Goal: Task Accomplishment & Management: Manage account settings

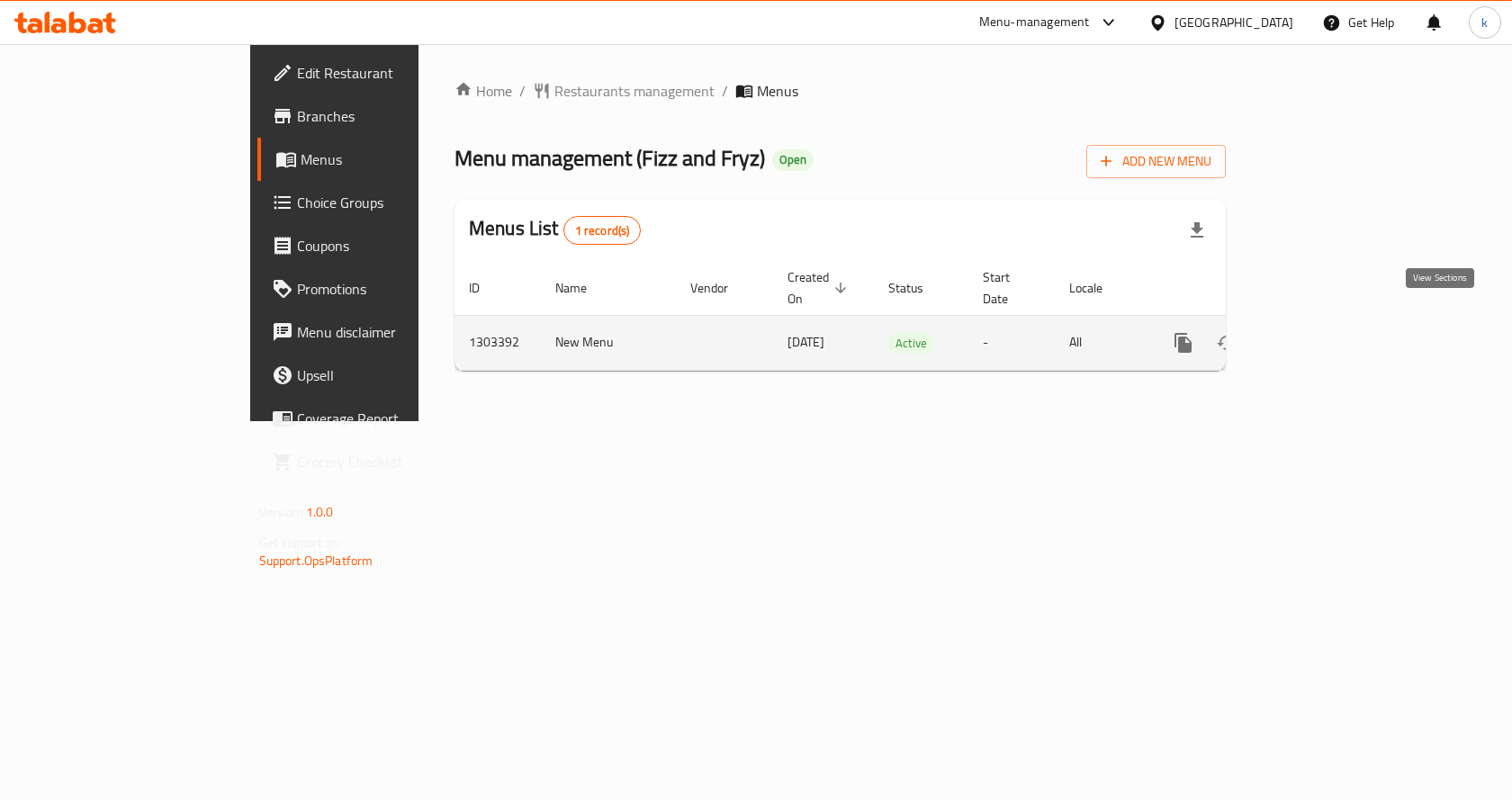
click at [1324, 332] on icon "enhanced table" at bounding box center [1313, 343] width 21 height 21
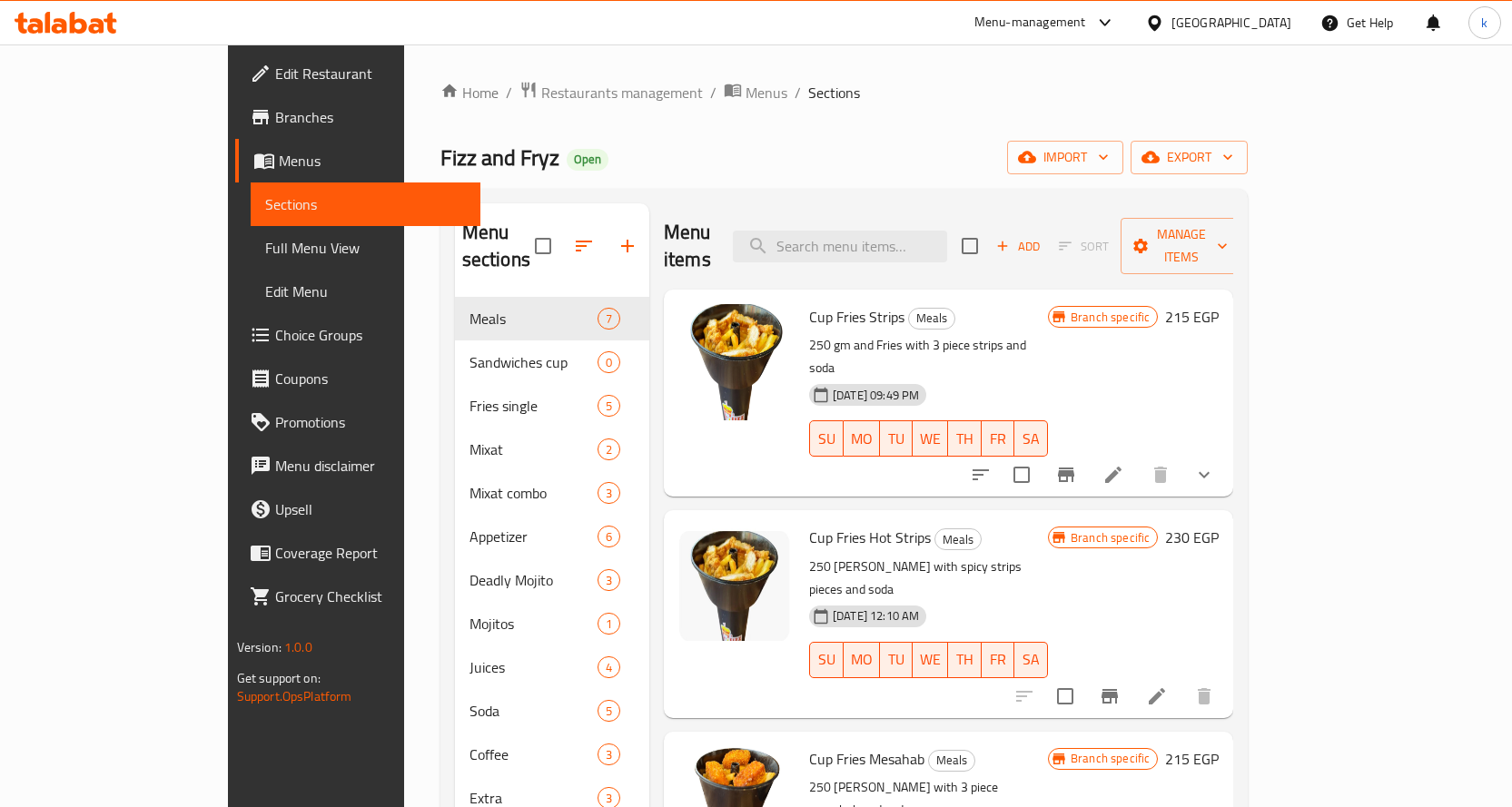
click at [889, 251] on div "Menu items Add Sort Manage items" at bounding box center [949, 247] width 569 height 87
click at [897, 240] on input "search" at bounding box center [839, 247] width 214 height 32
paste input "[PERSON_NAME] Sandwich Cup"
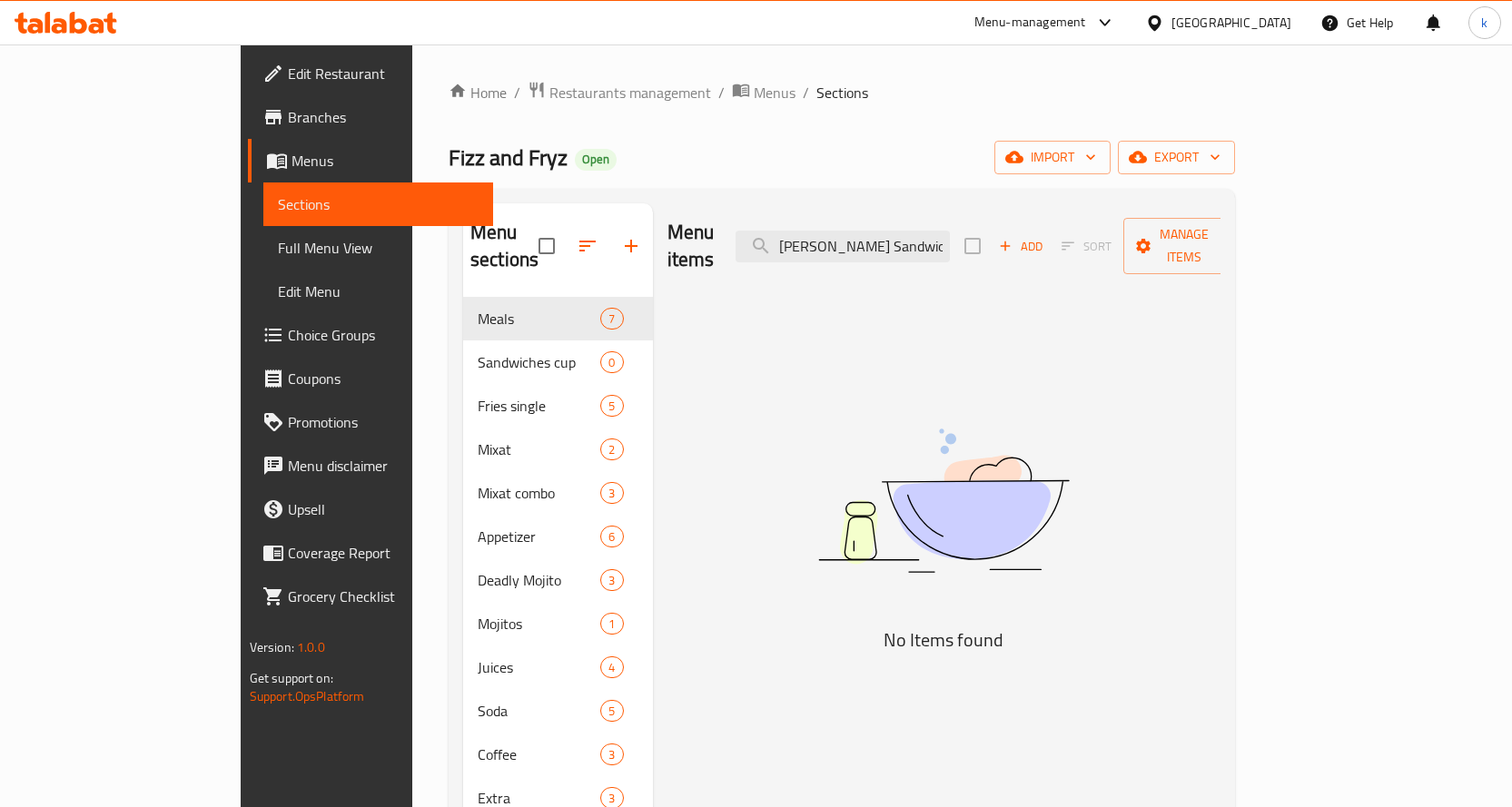
type input "[PERSON_NAME] Sandwich Cup"
click at [291, 162] on span "Menus" at bounding box center [384, 160] width 187 height 22
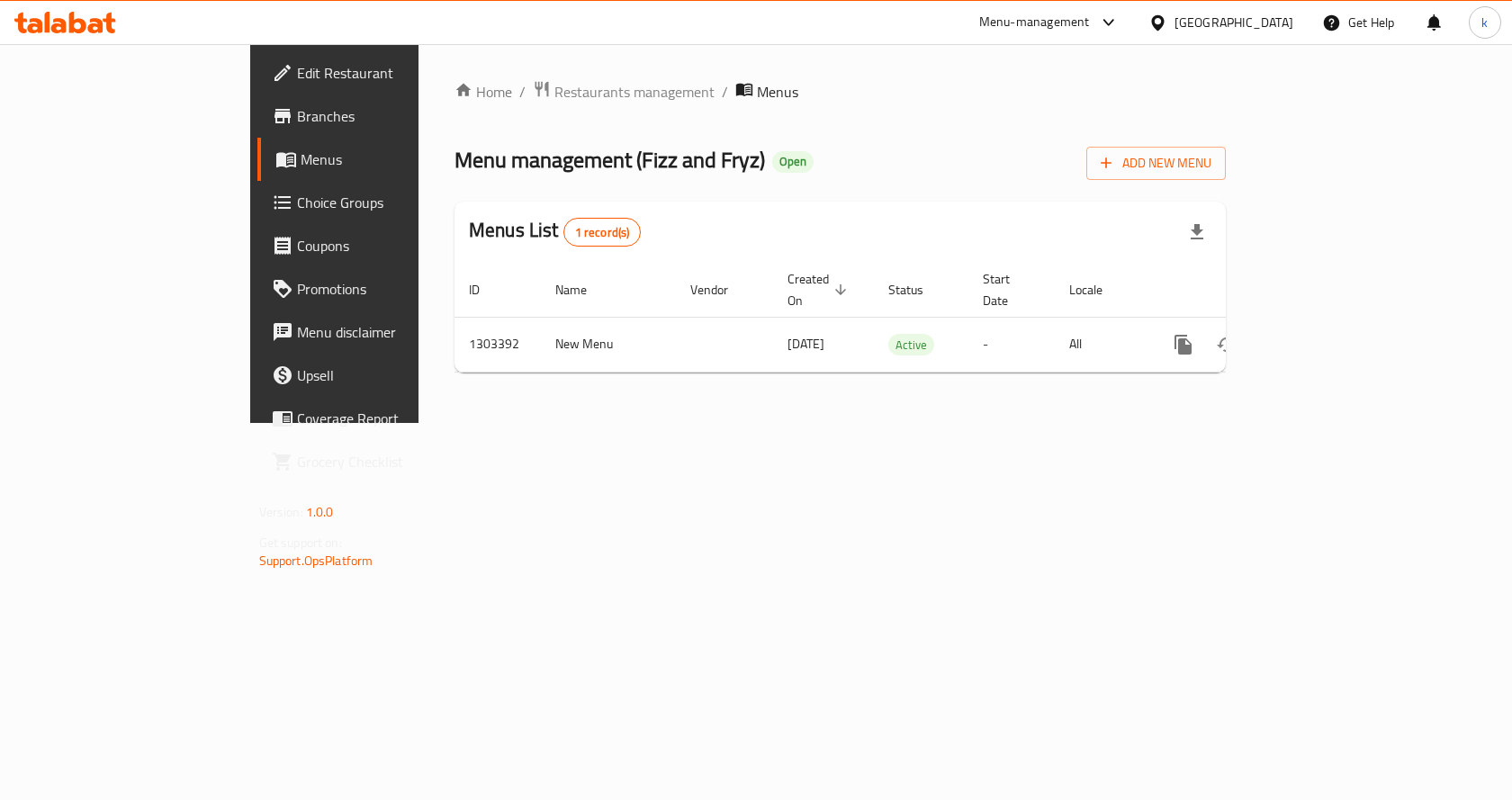
click at [301, 161] on span "Menus" at bounding box center [394, 159] width 188 height 21
click at [297, 200] on span "Choice Groups" at bounding box center [392, 202] width 191 height 21
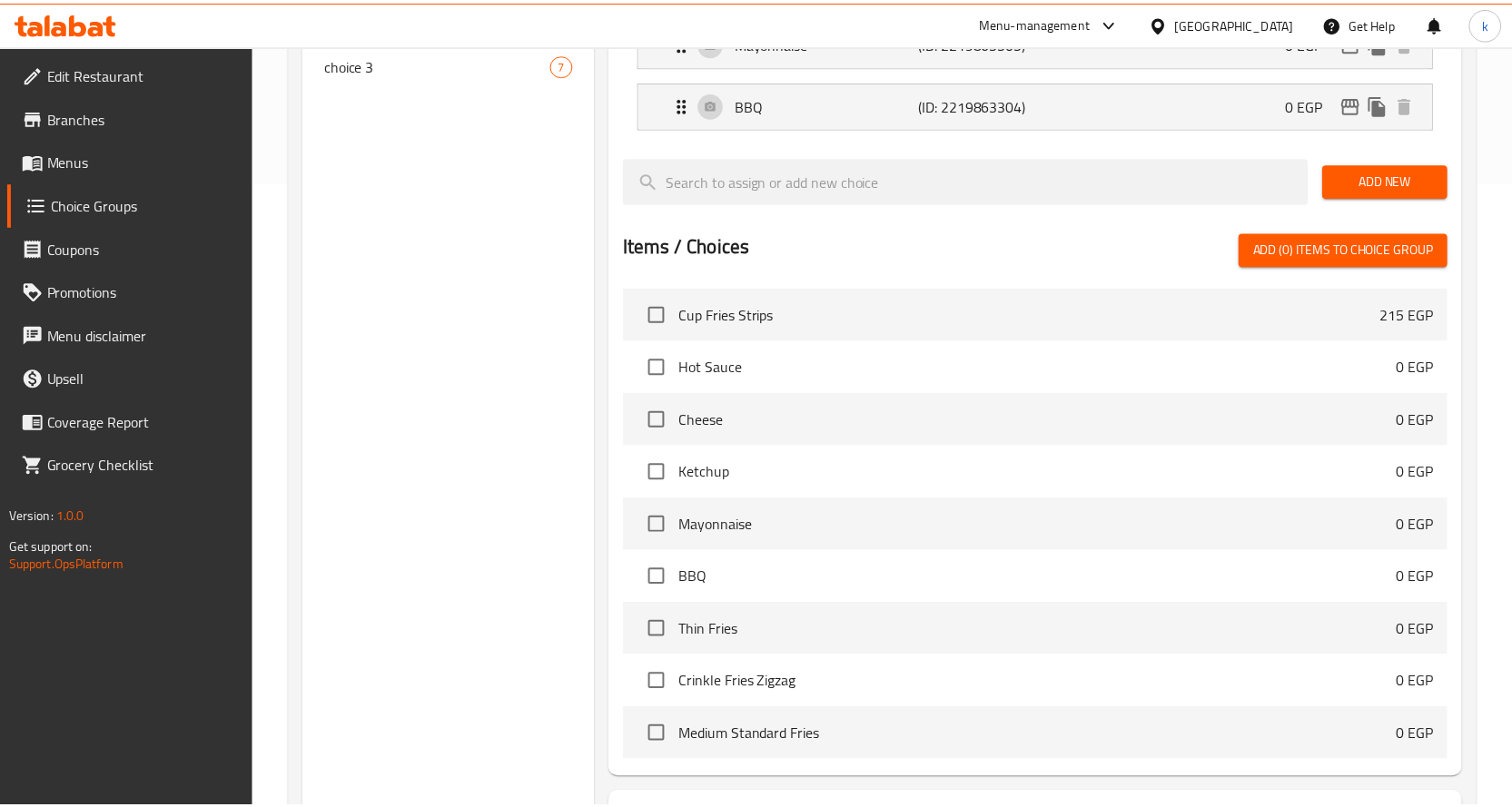
scroll to position [782, 0]
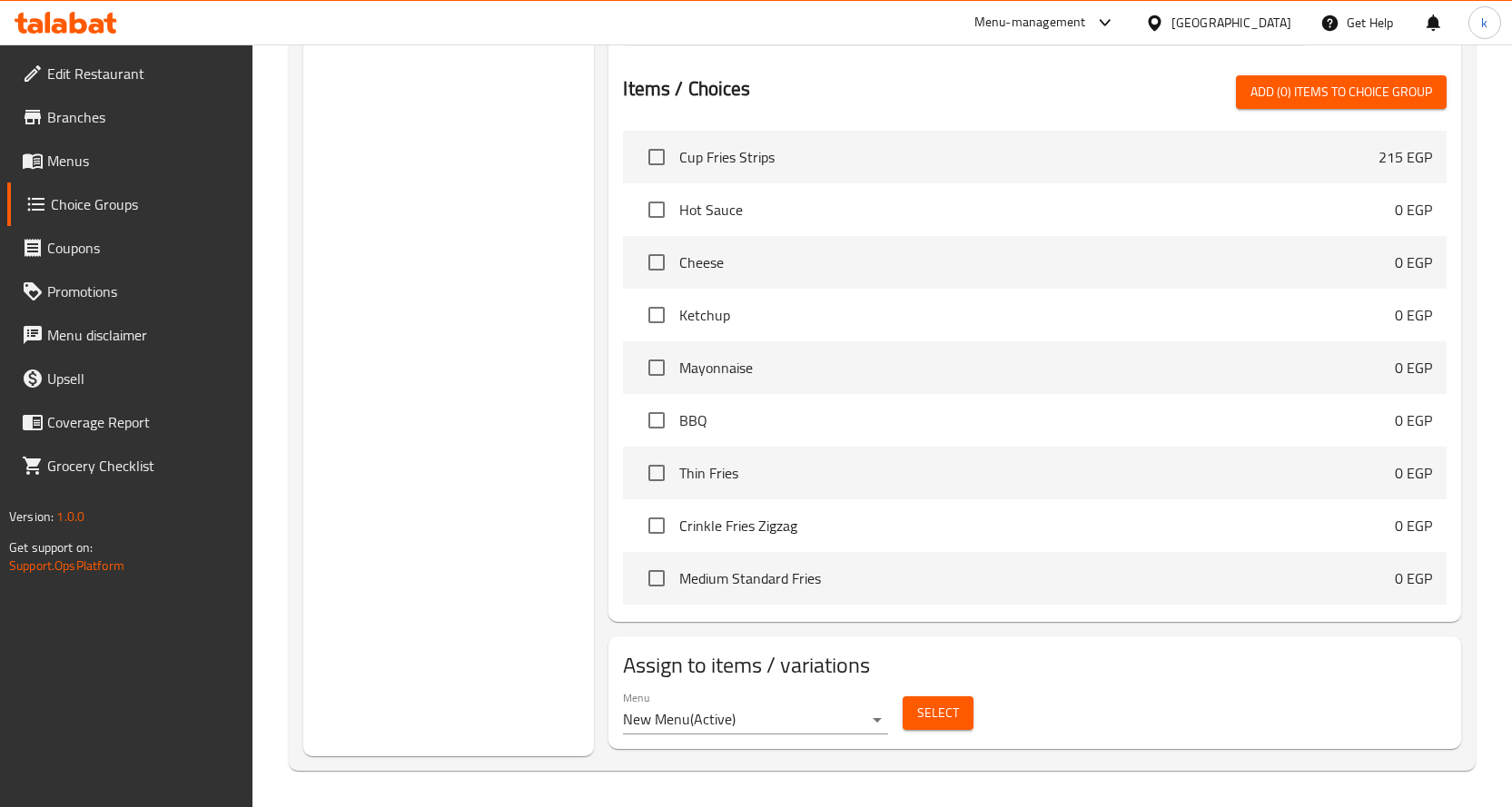
click at [1192, 734] on div "Menu New Menu ( Active ) Select" at bounding box center [1034, 713] width 838 height 58
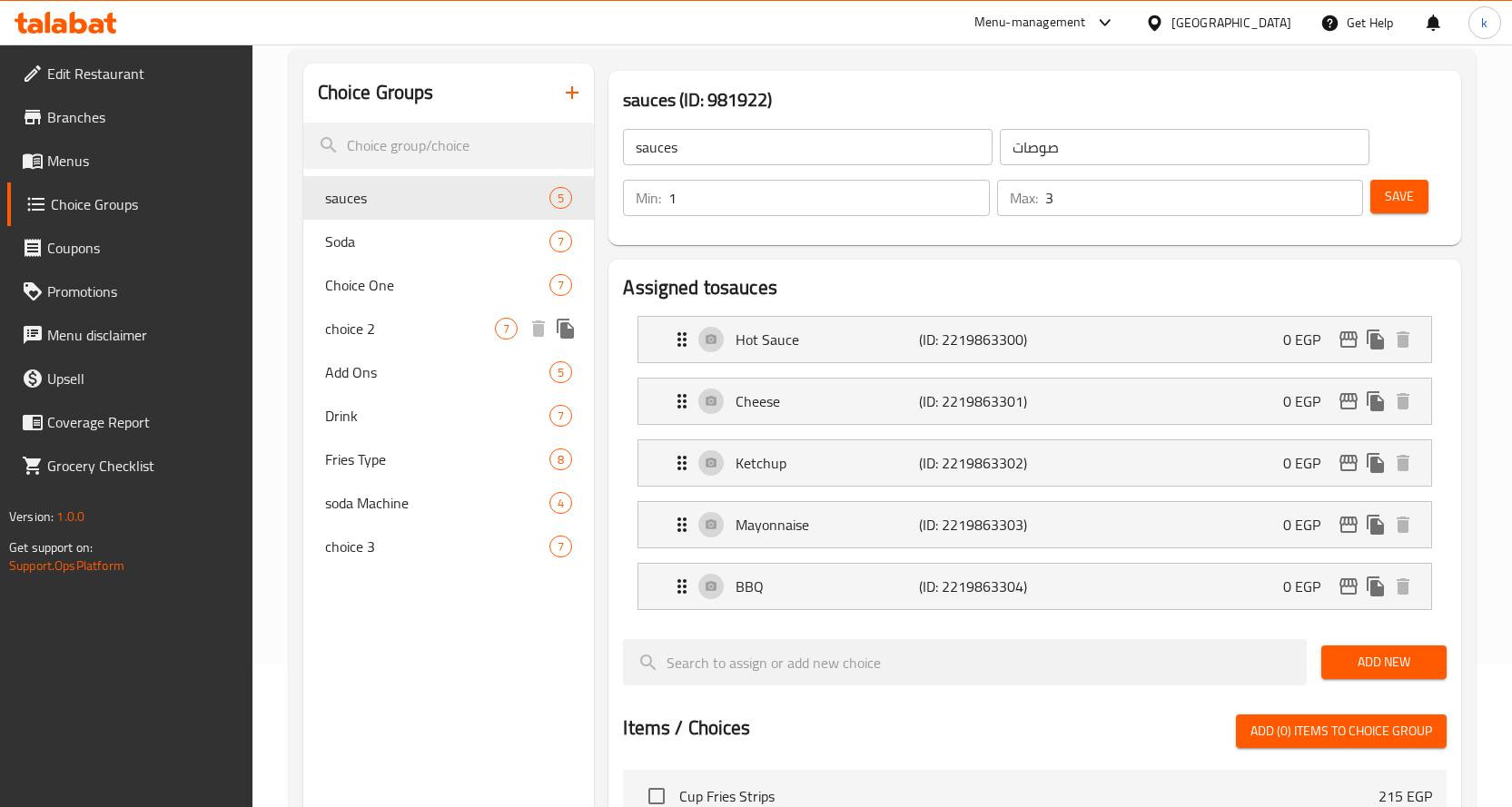
scroll to position [56, 0]
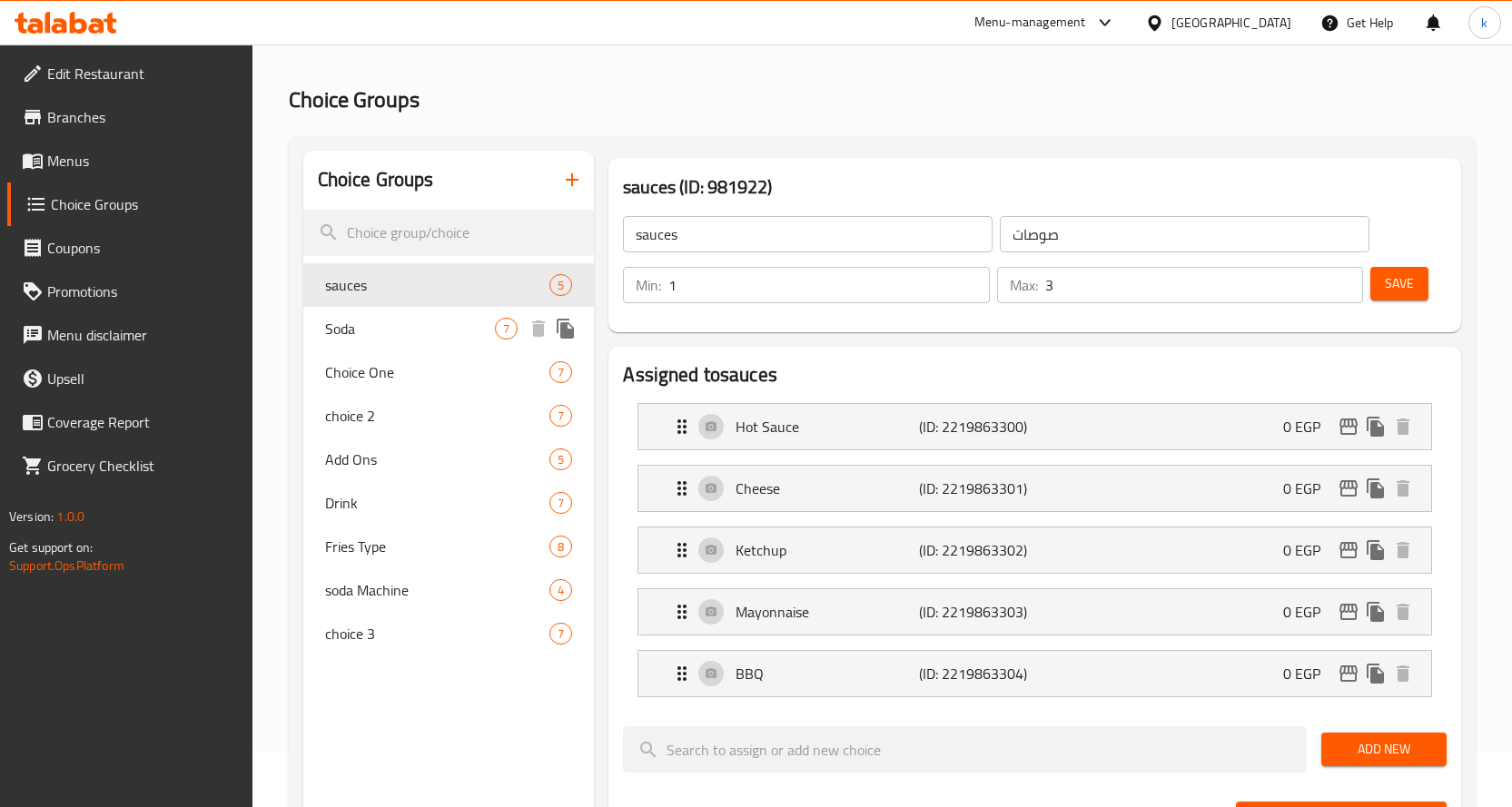
click at [373, 317] on span "Soda" at bounding box center [410, 328] width 171 height 22
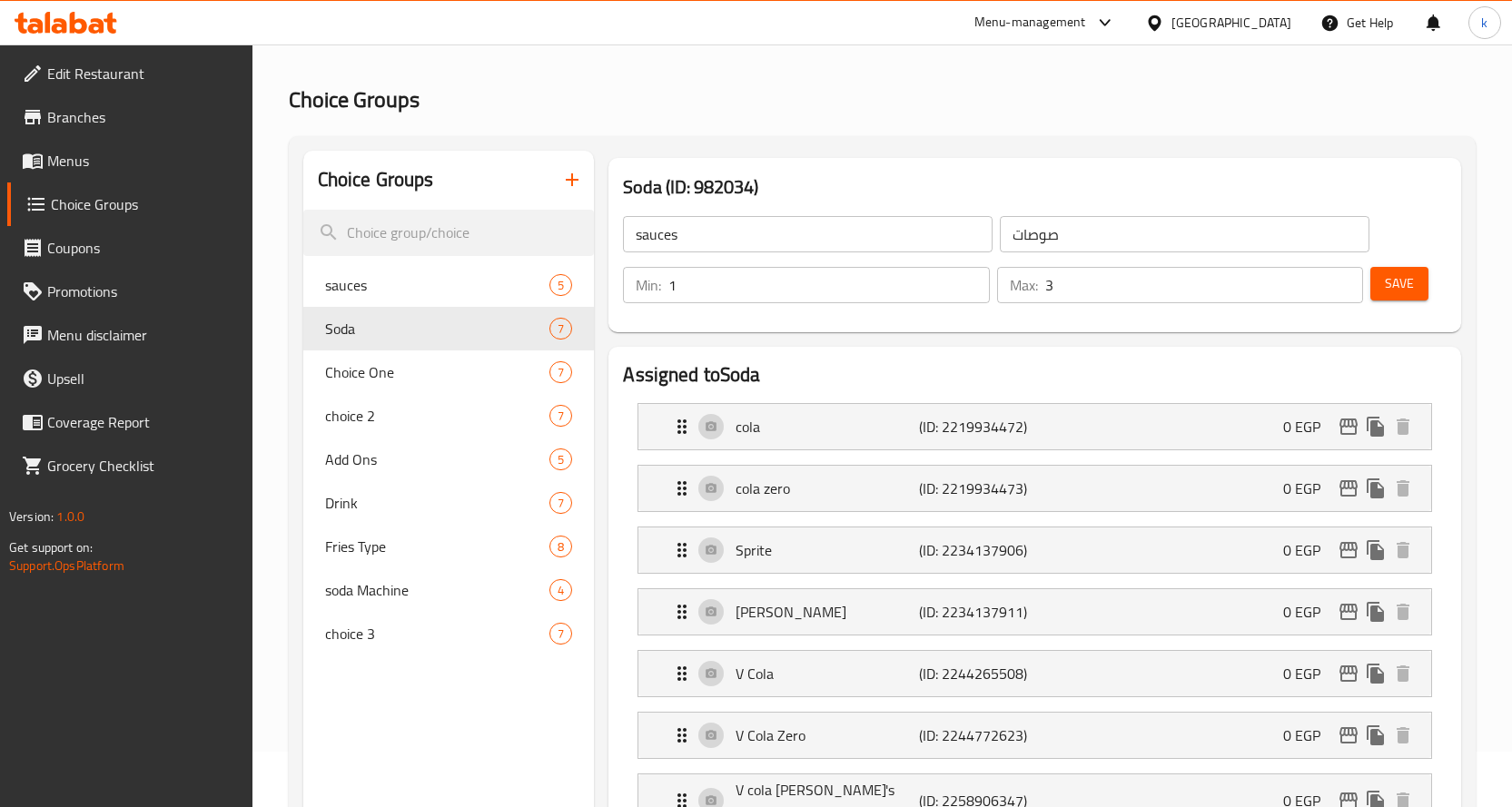
type input "Soda"
type input "صودا"
type input "1"
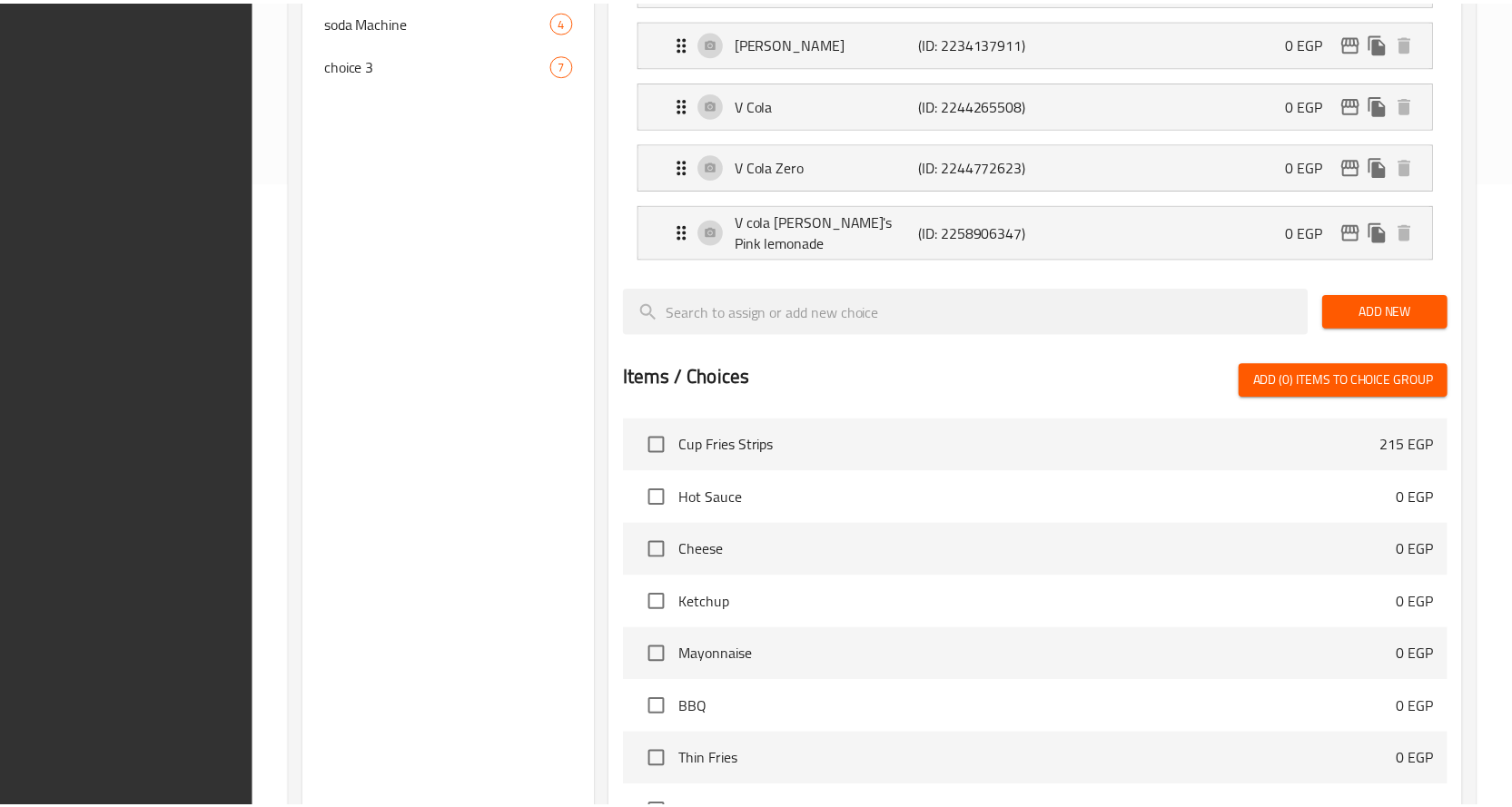
scroll to position [905, 0]
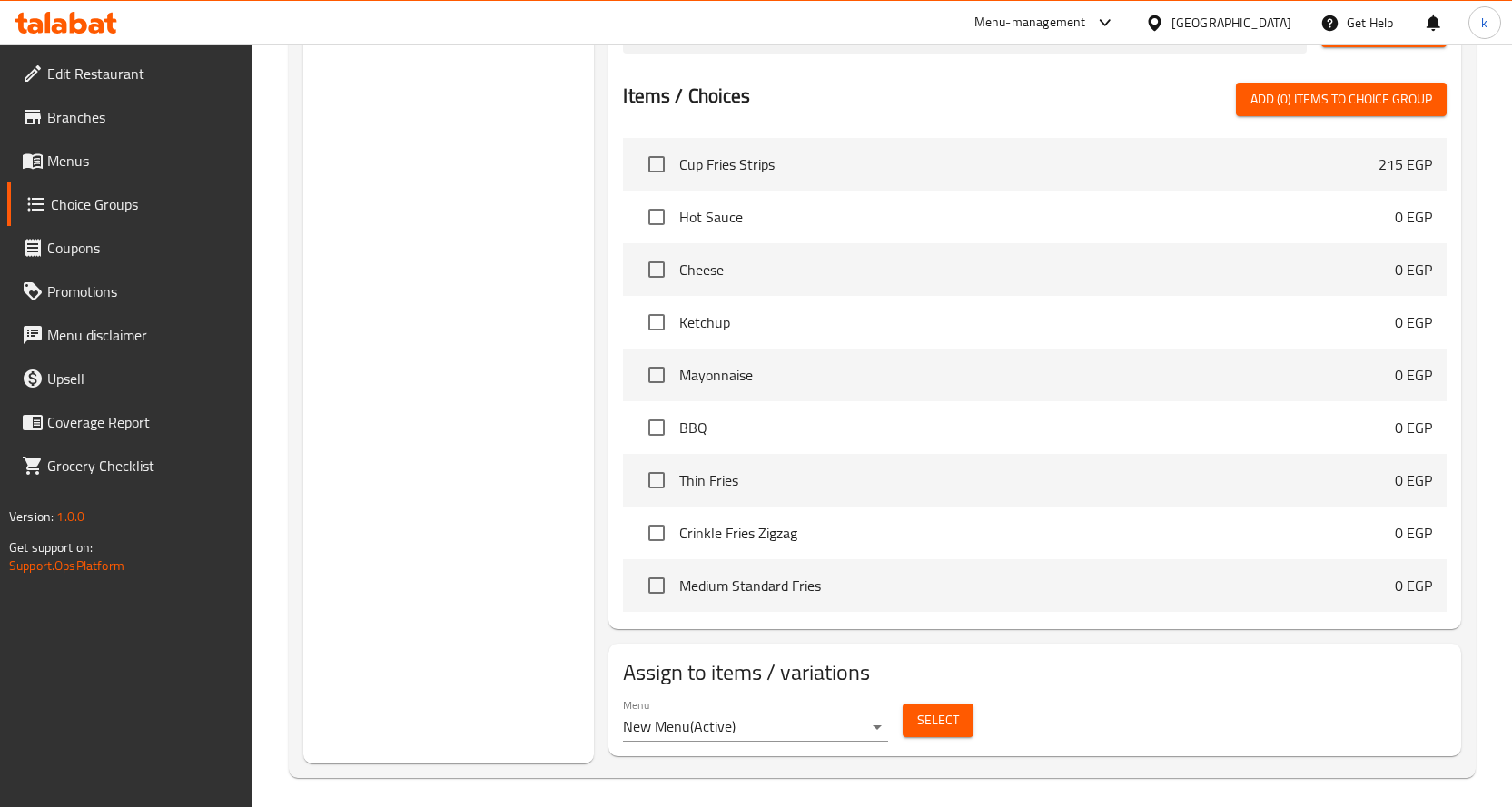
drag, startPoint x: 1095, startPoint y: 715, endPoint x: 1062, endPoint y: 715, distance: 33.0
click at [1095, 715] on div "Menu New Menu ( Active ) Select" at bounding box center [1034, 719] width 838 height 58
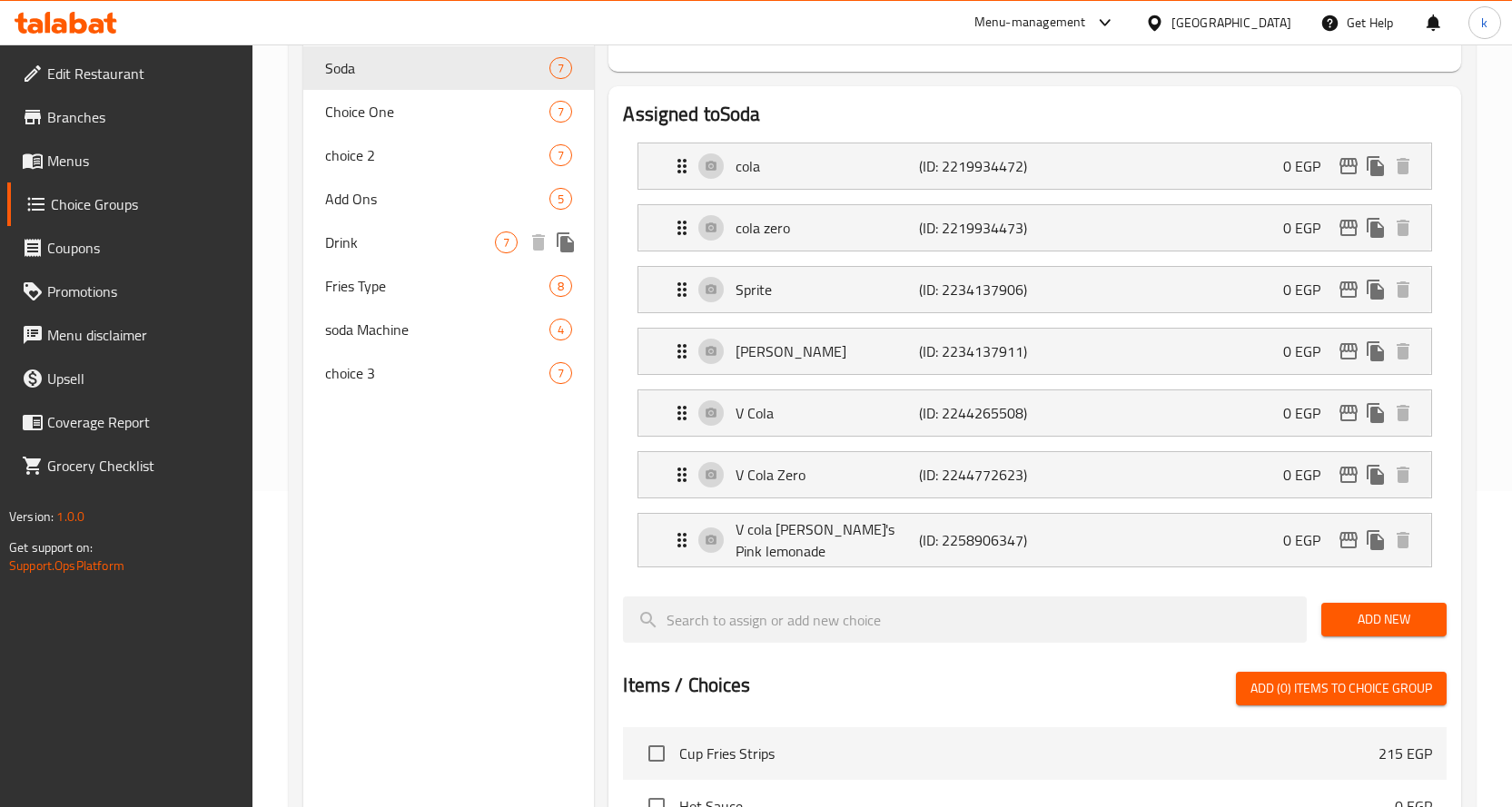
scroll to position [88, 0]
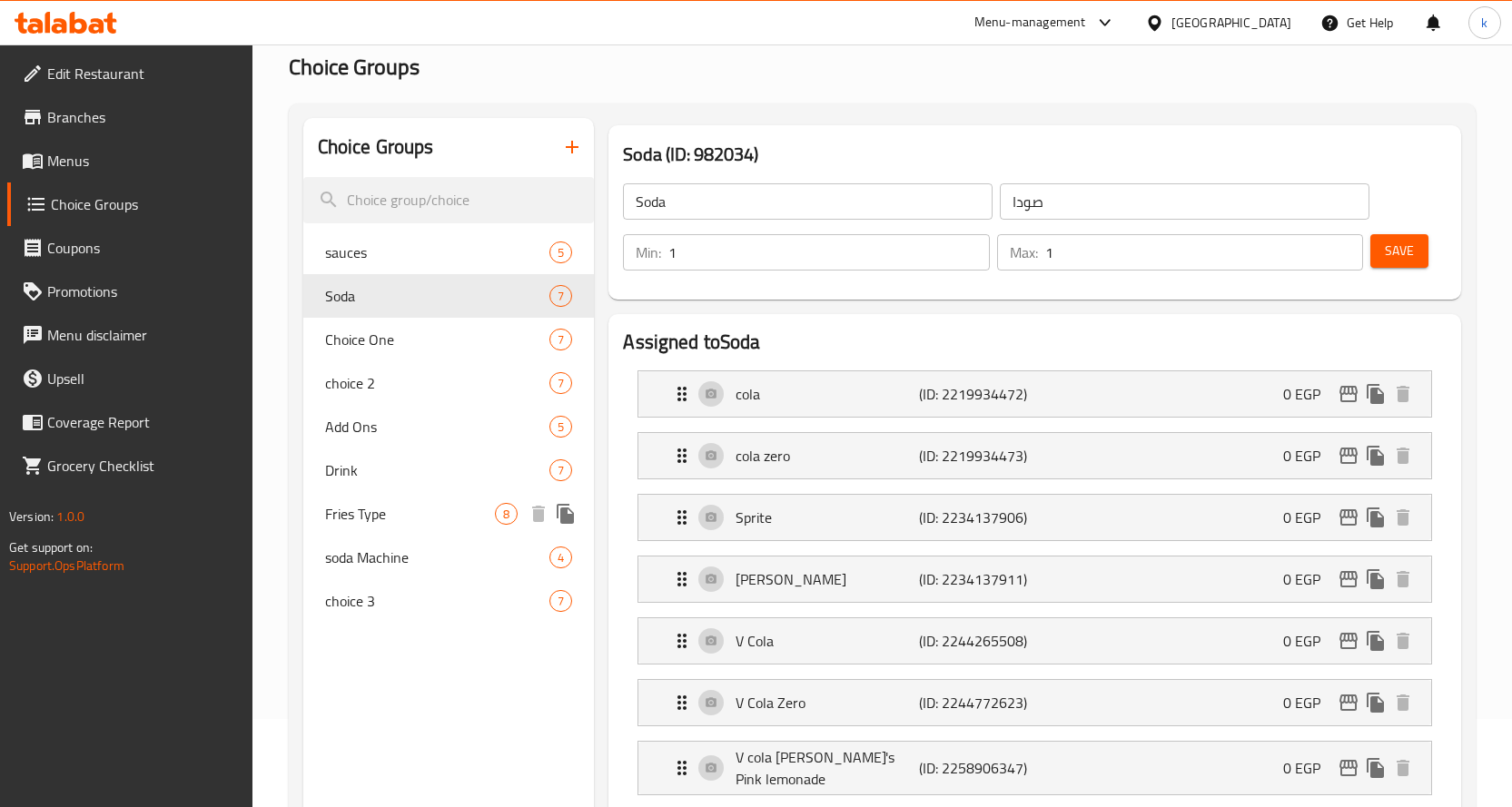
click at [410, 512] on span "Fries Type" at bounding box center [410, 513] width 171 height 22
type input "Fries Type"
type input "نوع البطاطس مقلية"
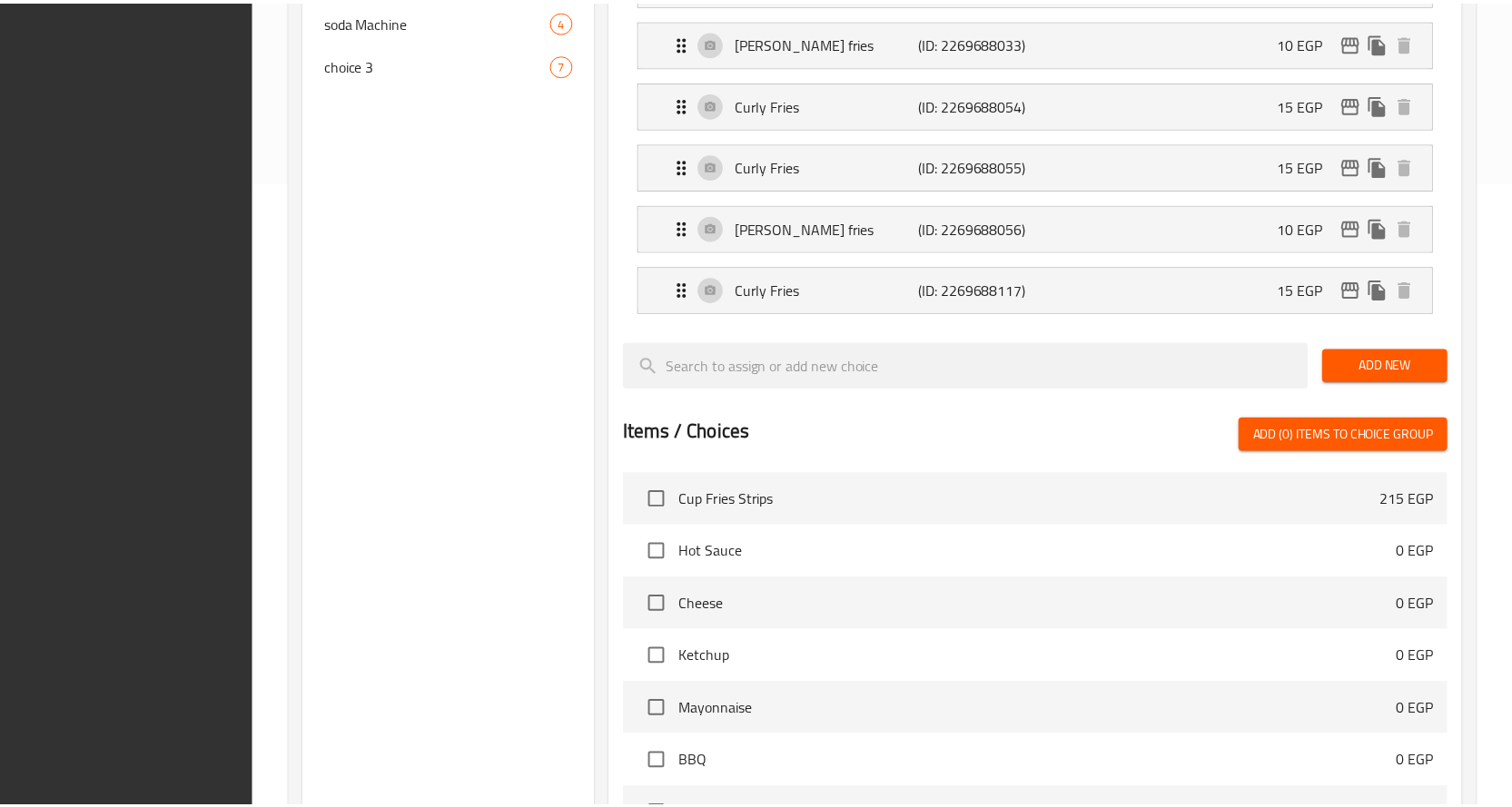
scroll to position [966, 0]
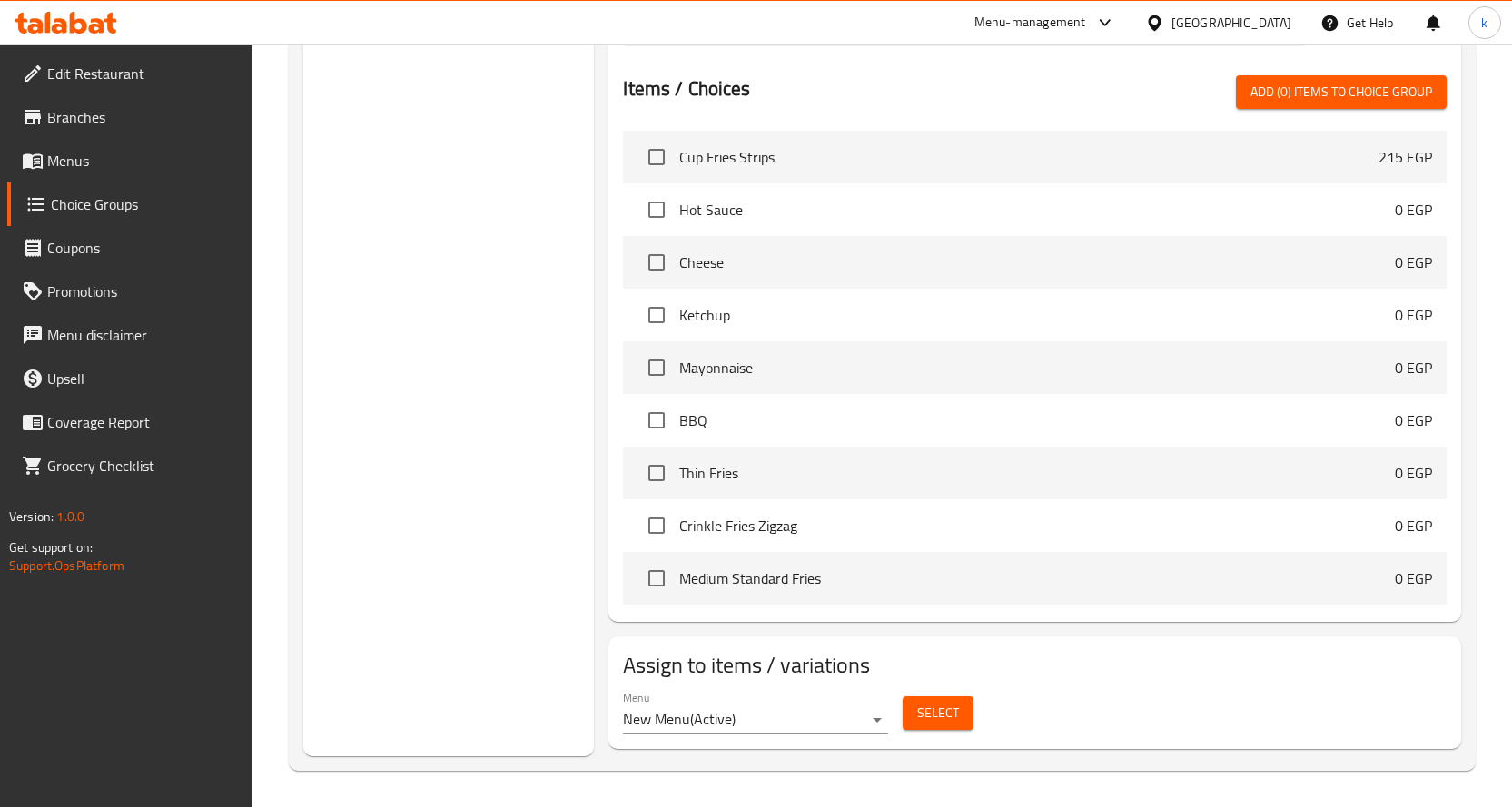
click at [1281, 699] on div "Menu New Menu ( Active ) Select" at bounding box center [1034, 713] width 838 height 58
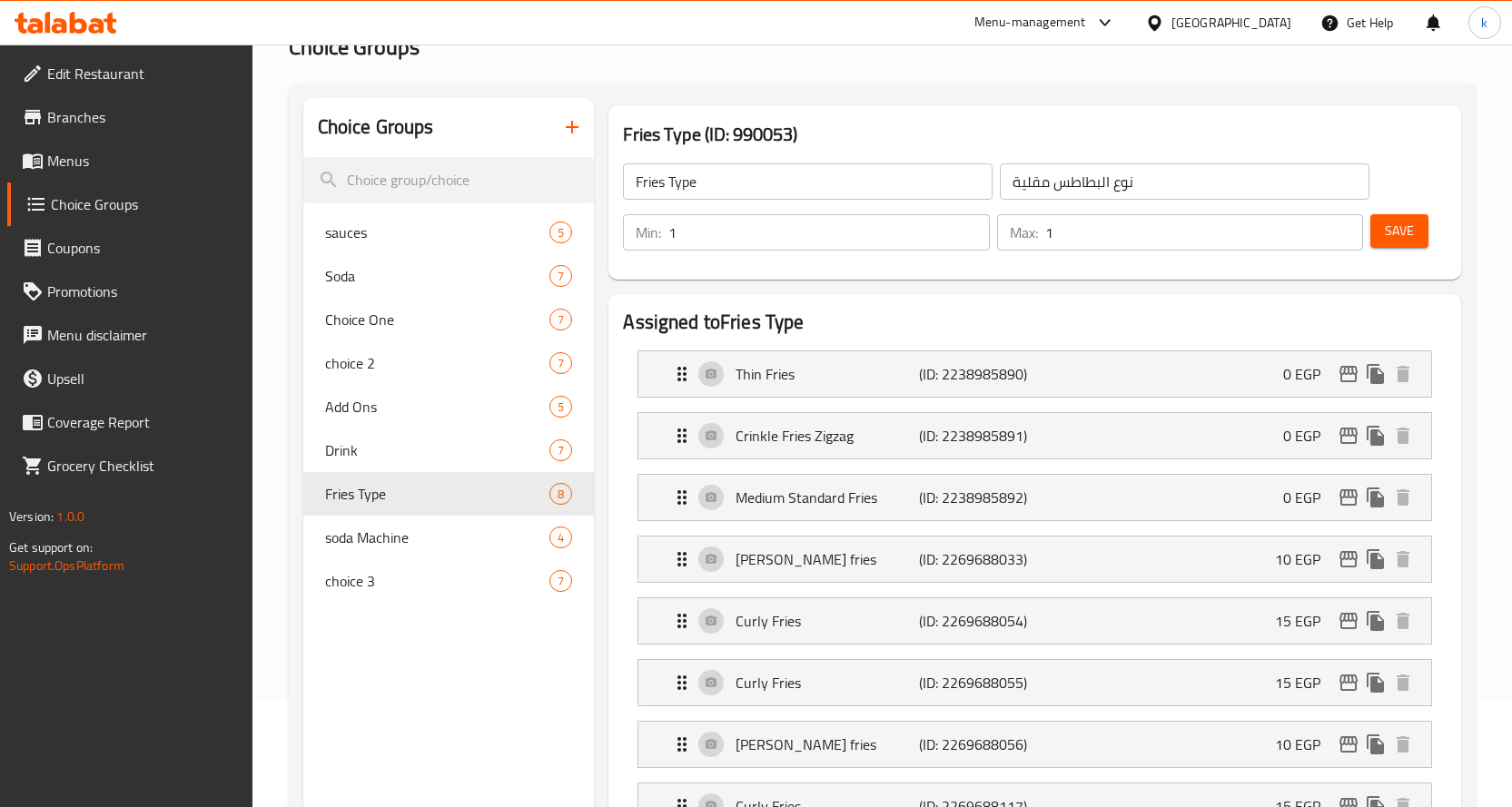
scroll to position [0, 0]
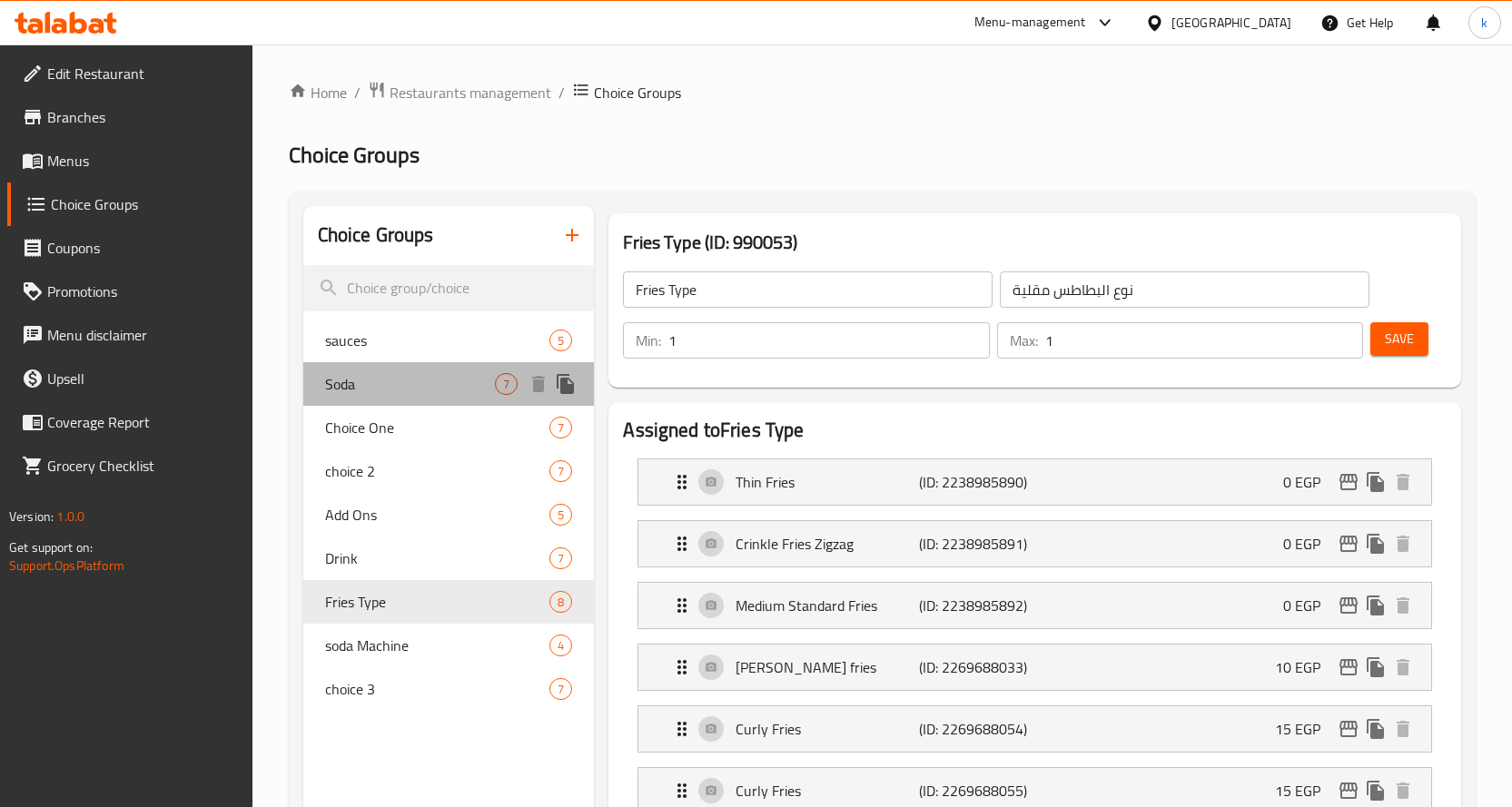
click at [443, 380] on span "Soda" at bounding box center [410, 383] width 171 height 22
type input "Soda"
type input "صودا"
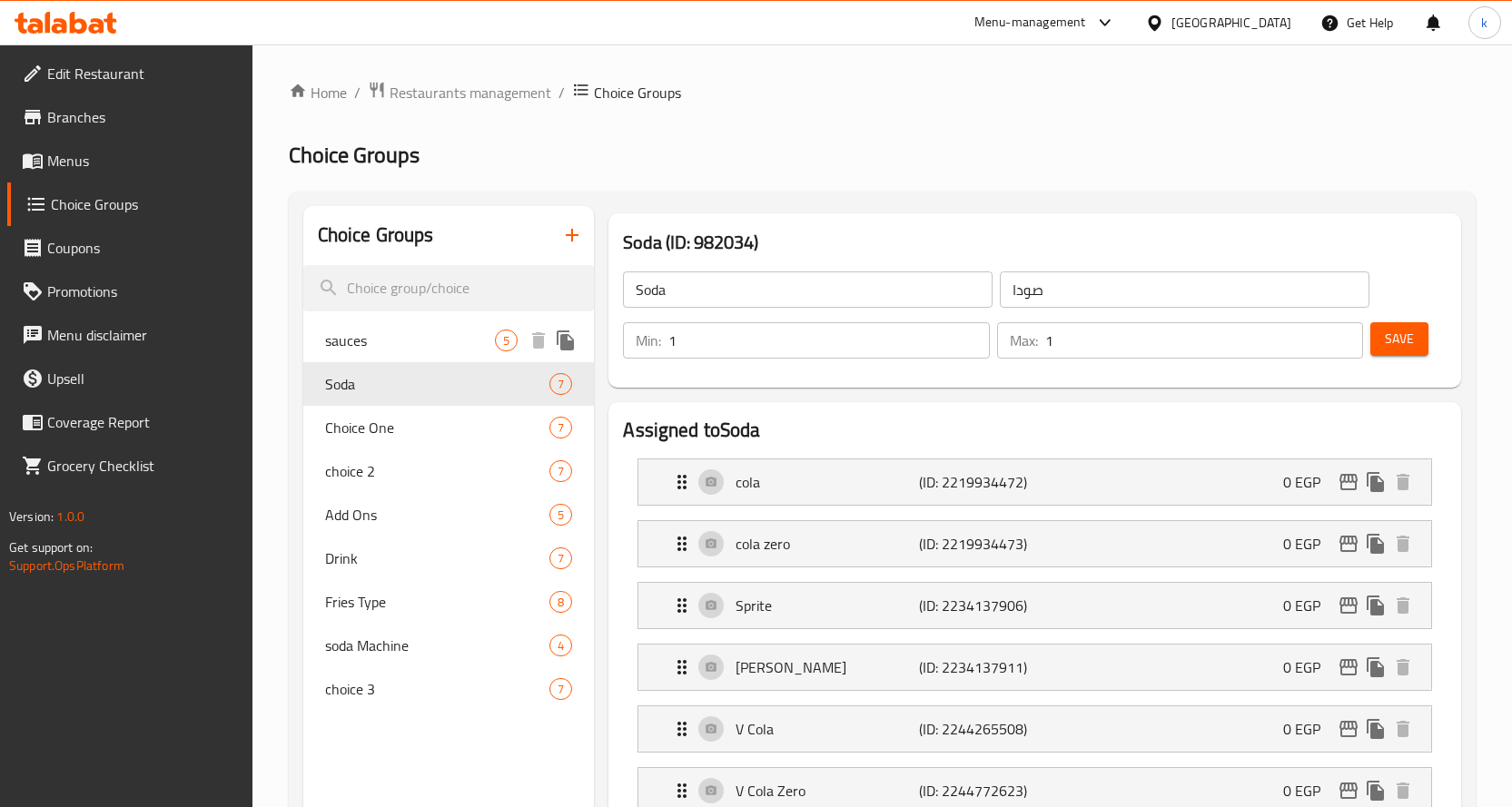
click at [411, 340] on span "sauces" at bounding box center [410, 340] width 171 height 22
type input "sauces"
type input "صوصات"
type input "3"
